Goal: Book appointment/travel/reservation

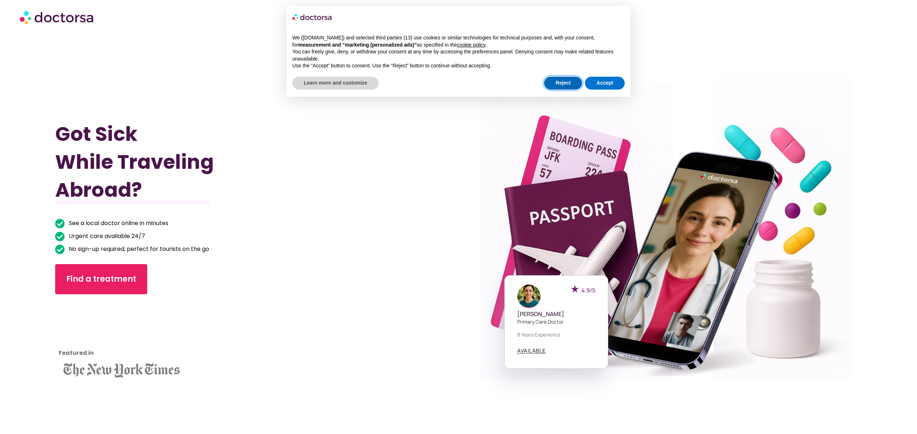
click at [554, 81] on button "Reject" at bounding box center [563, 83] width 38 height 13
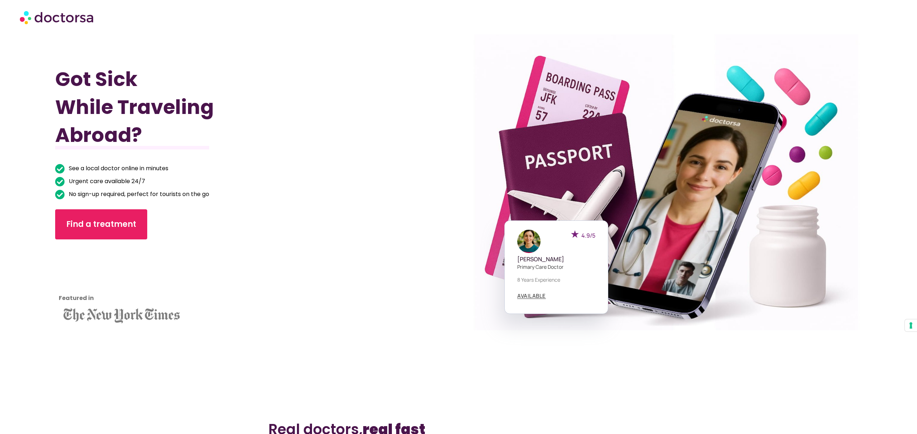
scroll to position [73, 0]
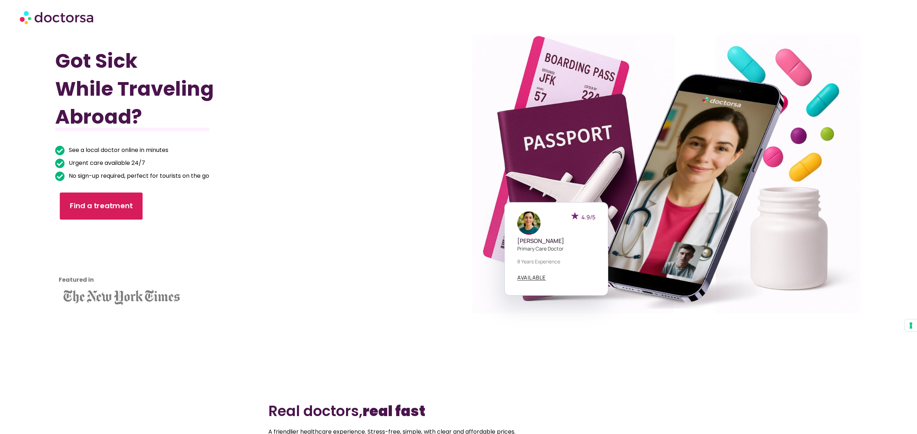
click at [87, 213] on link "Find a treatment" at bounding box center [100, 205] width 83 height 27
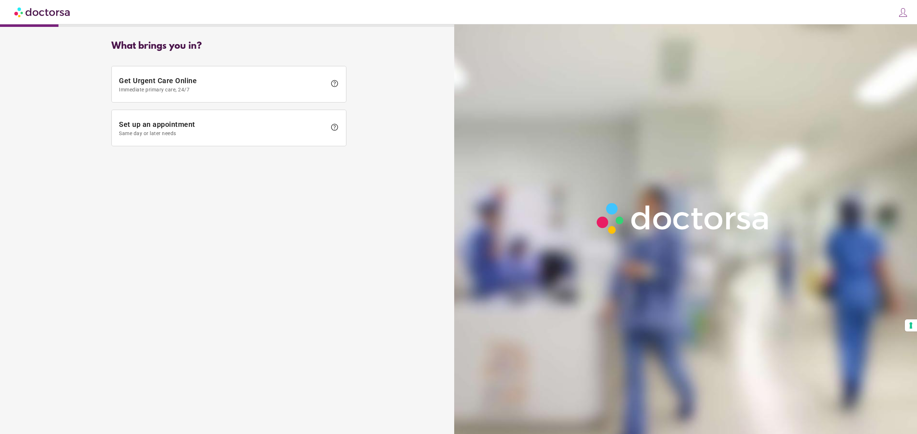
click at [226, 123] on span "Set up an appointment Same day or later needs" at bounding box center [223, 128] width 208 height 16
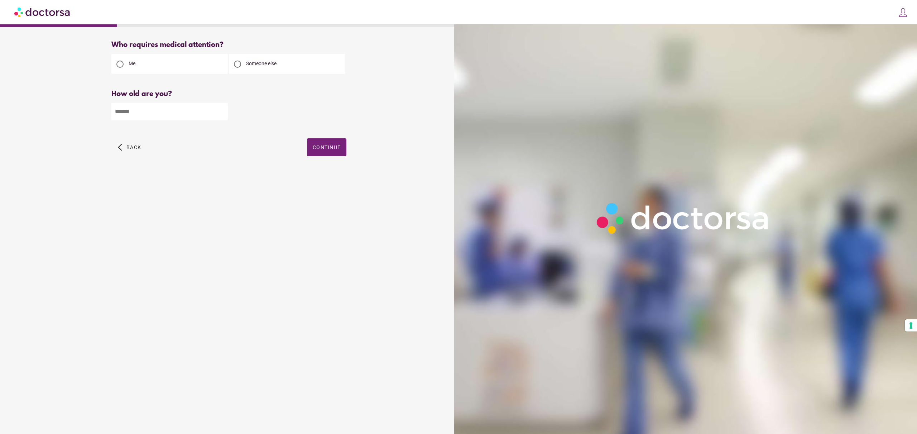
click at [254, 65] on span "Someone else" at bounding box center [261, 64] width 30 height 6
drag, startPoint x: 136, startPoint y: 123, endPoint x: 139, endPoint y: 116, distance: 7.4
click at [136, 122] on div "How old are you? How old is the patient? Please enter your age" at bounding box center [228, 110] width 235 height 41
click at [139, 116] on input "number" at bounding box center [169, 112] width 116 height 18
type input "**"
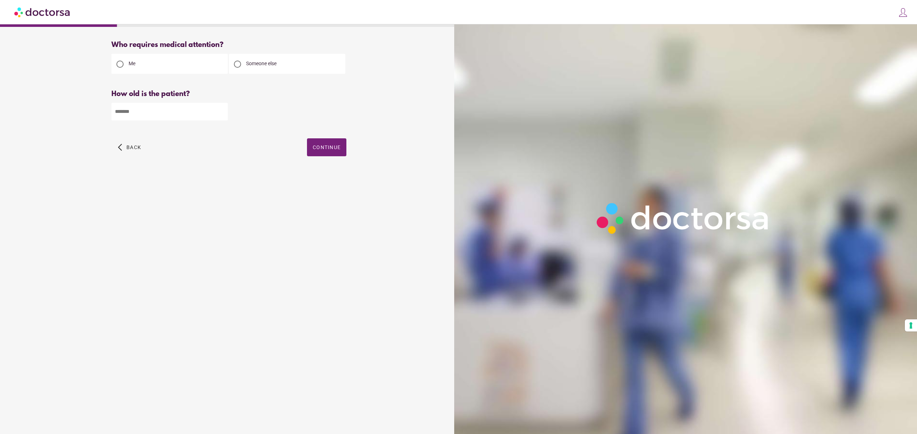
click at [340, 154] on span "button" at bounding box center [326, 147] width 39 height 18
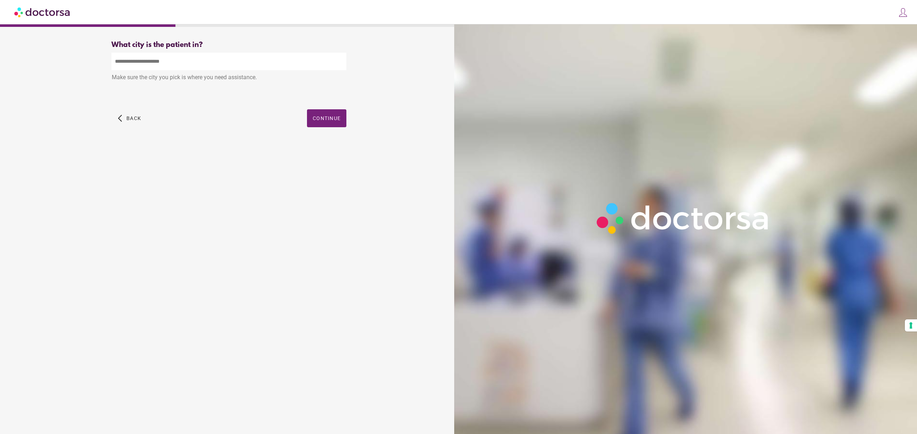
click at [202, 60] on input "text" at bounding box center [228, 62] width 235 height 18
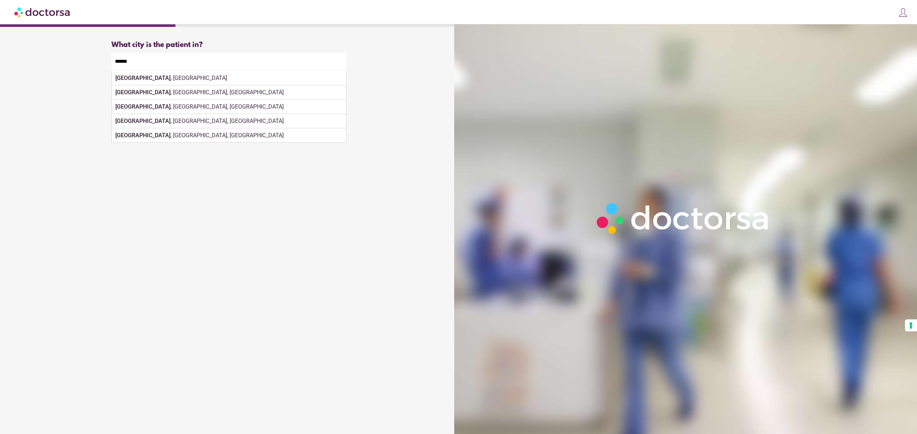
click at [200, 75] on div "Lisbon , Portugal" at bounding box center [229, 78] width 234 height 14
type input "**********"
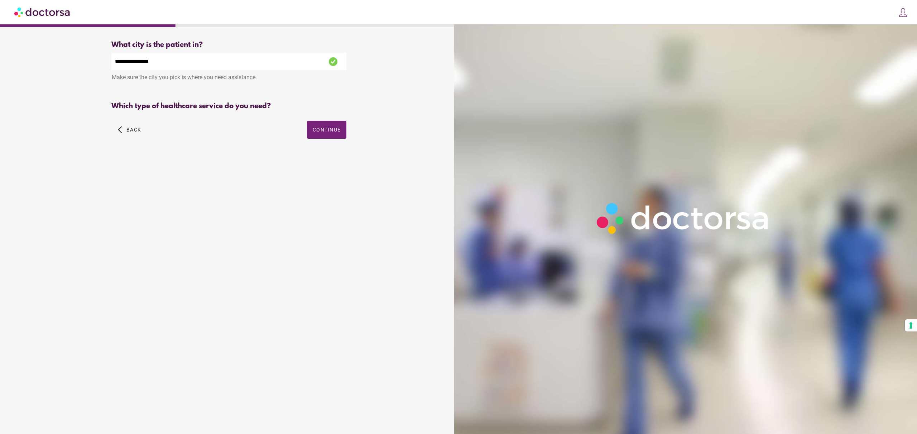
click at [309, 116] on div "Primary Care Ob-Gyn" at bounding box center [228, 122] width 235 height 17
click at [164, 124] on span "Ob-Gyn" at bounding box center [169, 123] width 18 height 6
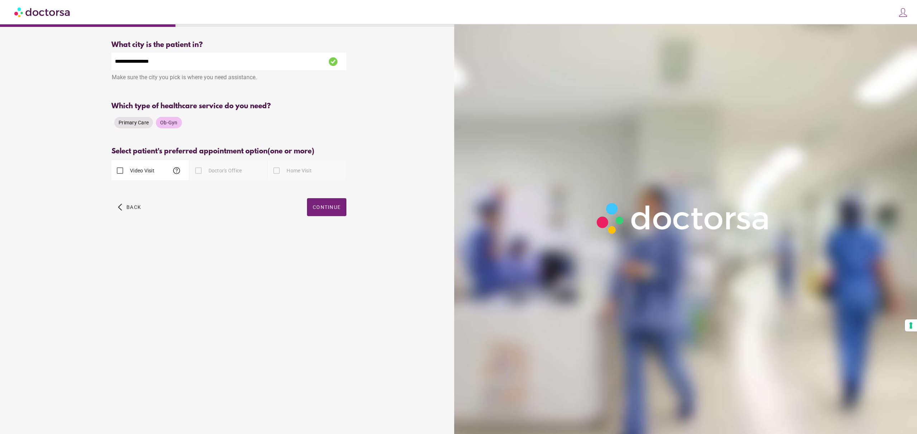
click at [131, 124] on span "Primary Care" at bounding box center [134, 123] width 30 height 6
click at [168, 122] on span "Ob-Gyn" at bounding box center [169, 123] width 18 height 6
click at [135, 124] on span "Primary Care" at bounding box center [134, 123] width 30 height 6
click at [162, 123] on span "Ob-Gyn" at bounding box center [169, 123] width 18 height 6
click at [301, 170] on label "Home Visit" at bounding box center [298, 170] width 27 height 7
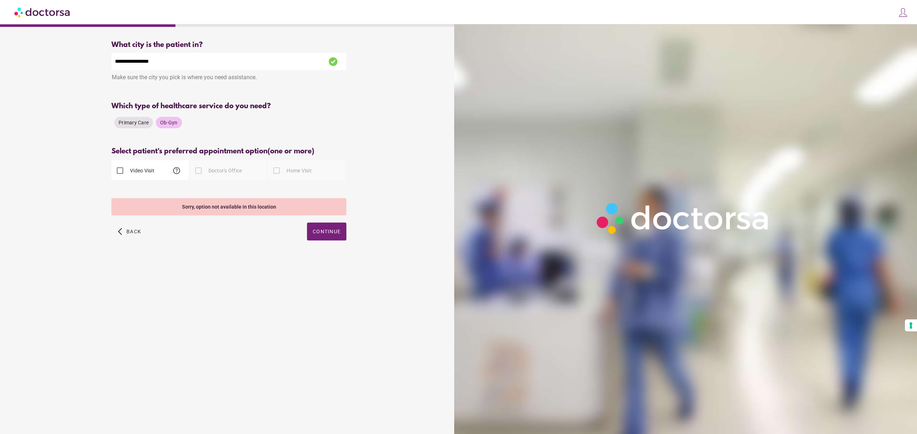
click at [232, 170] on label "Doctor's Office" at bounding box center [224, 170] width 35 height 7
drag, startPoint x: 165, startPoint y: 171, endPoint x: 140, endPoint y: 170, distance: 24.0
click at [164, 171] on div "Video Visit help" at bounding box center [149, 170] width 77 height 20
click at [138, 170] on label "Video Visit" at bounding box center [142, 170] width 26 height 7
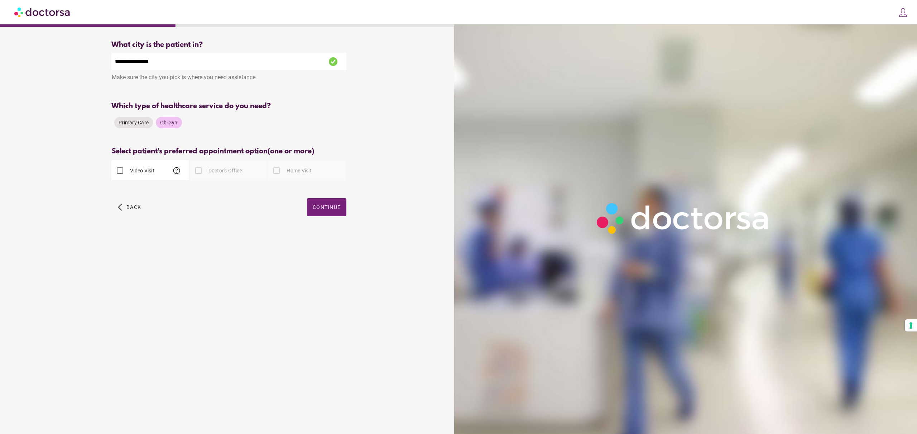
click at [329, 209] on span "Continue" at bounding box center [327, 207] width 28 height 6
